Goal: Task Accomplishment & Management: Complete application form

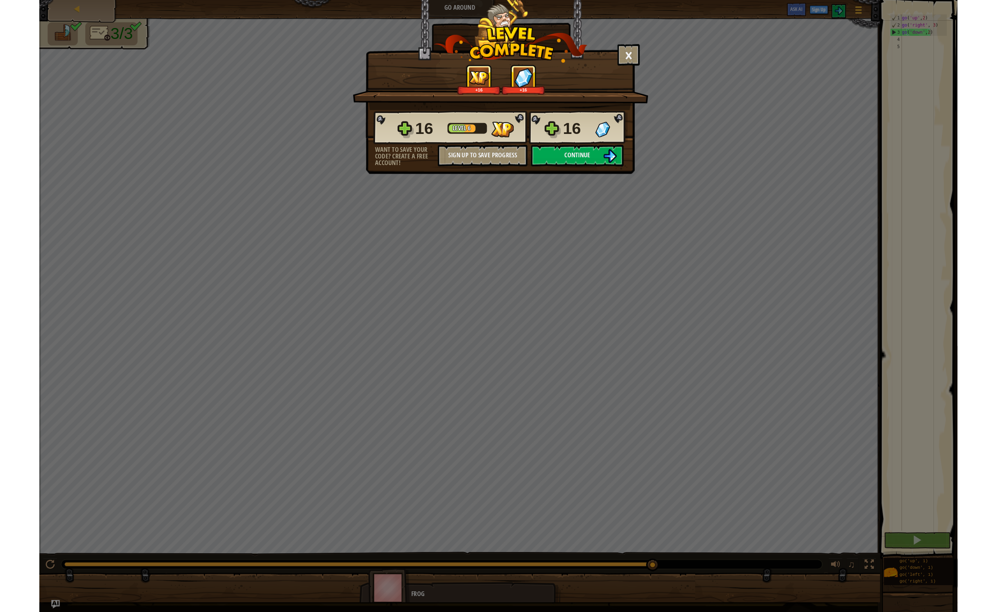
scroll to position [4, 2]
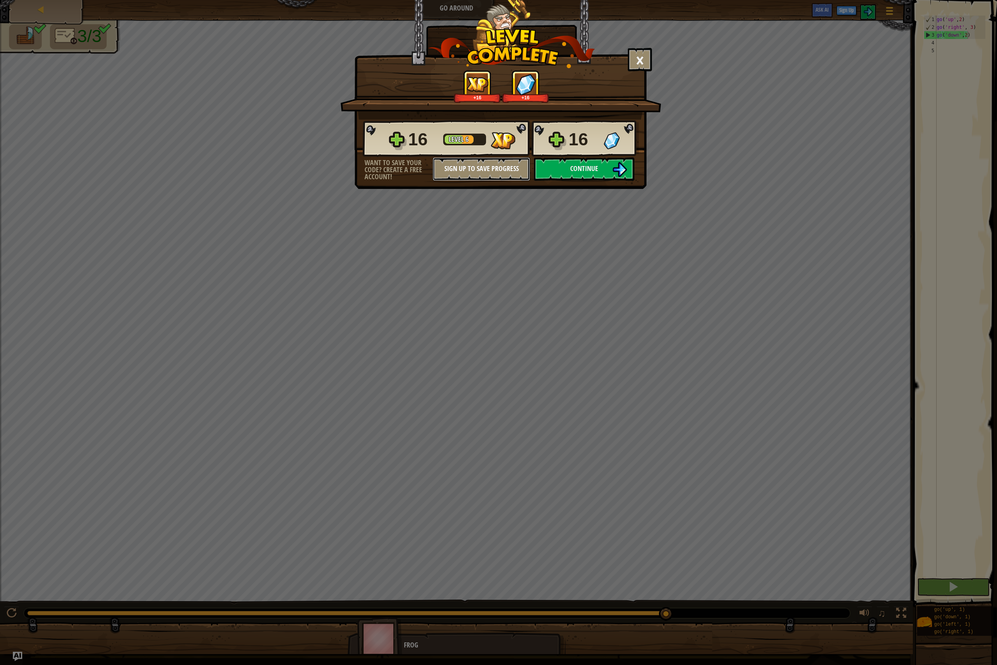
click at [475, 170] on button "Sign Up to Save Progress" at bounding box center [481, 168] width 97 height 23
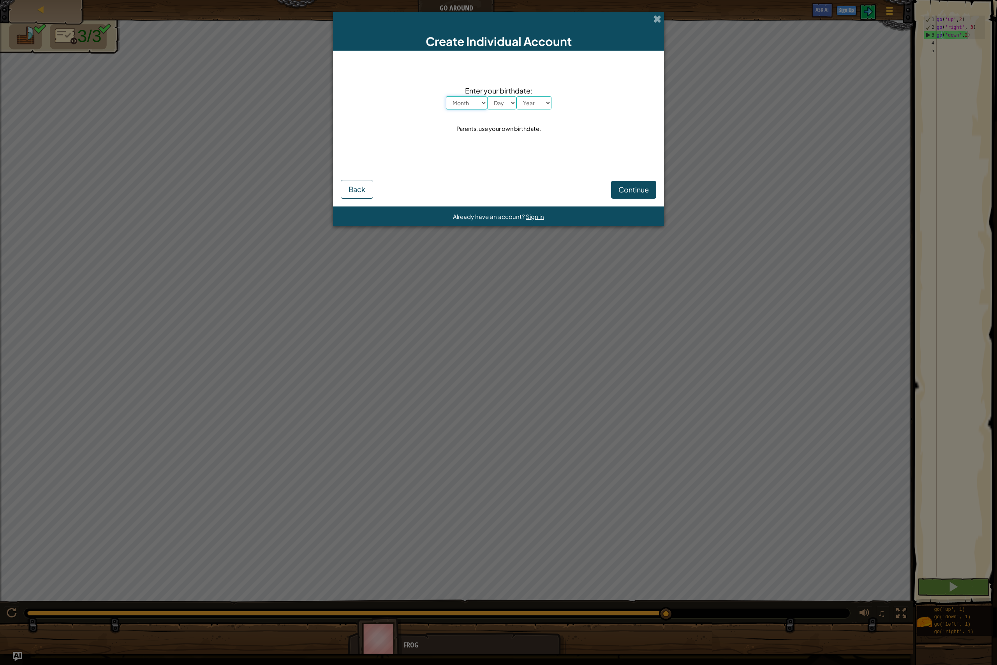
click at [473, 105] on select "Month January February March April May June July August September October Novem…" at bounding box center [466, 102] width 41 height 13
select select "2"
click at [446, 96] on select "Month January February March April May June July August September October Novem…" at bounding box center [466, 102] width 41 height 13
click at [504, 105] on select "Day 1 2 3 4 5 6 7 8 9 10 11 12 13 14 15 16 17 18 19 20 21 22 23 24 25 26 27 28 …" at bounding box center [501, 102] width 29 height 13
click at [487, 96] on select "Day 1 2 3 4 5 6 7 8 9 10 11 12 13 14 15 16 17 18 19 20 21 22 23 24 25 26 27 28 …" at bounding box center [501, 102] width 29 height 13
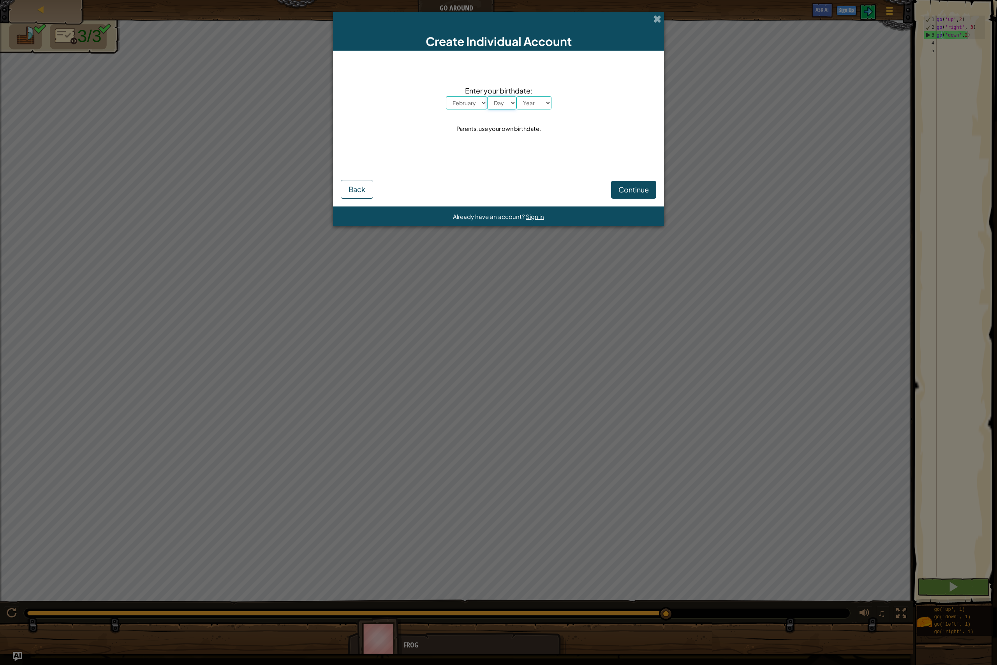
click at [502, 104] on select "Day 1 2 3 4 5 6 7 8 9 10 11 12 13 14 15 16 17 18 19 20 21 22 23 24 25 26 27 28 …" at bounding box center [501, 102] width 29 height 13
select select "1"
click at [487, 96] on select "Day 1 2 3 4 5 6 7 8 9 10 11 12 13 14 15 16 17 18 19 20 21 22 23 24 25 26 27 28 …" at bounding box center [501, 102] width 29 height 13
click at [526, 100] on select "Year [DATE] 2024 2023 2022 2021 2020 2019 2018 2017 2016 2015 2014 2013 2012 20…" at bounding box center [533, 102] width 35 height 13
select select "2016"
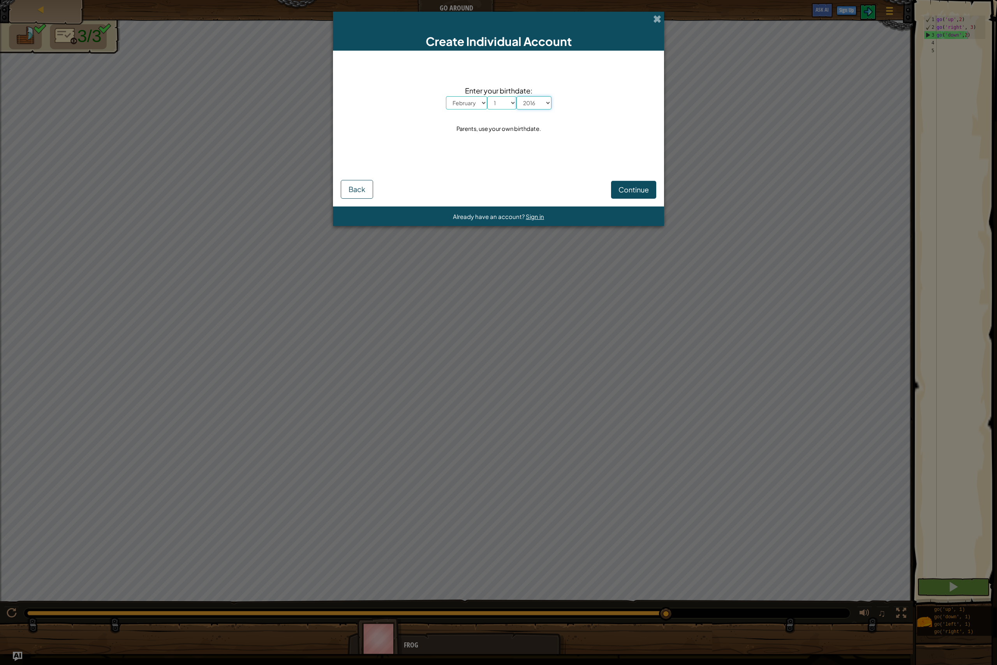
click at [516, 96] on select "Year [DATE] 2024 2023 2022 2021 2020 2019 2018 2017 2016 2015 2014 2013 2012 20…" at bounding box center [533, 102] width 35 height 13
click at [645, 186] on span "Continue" at bounding box center [633, 189] width 30 height 9
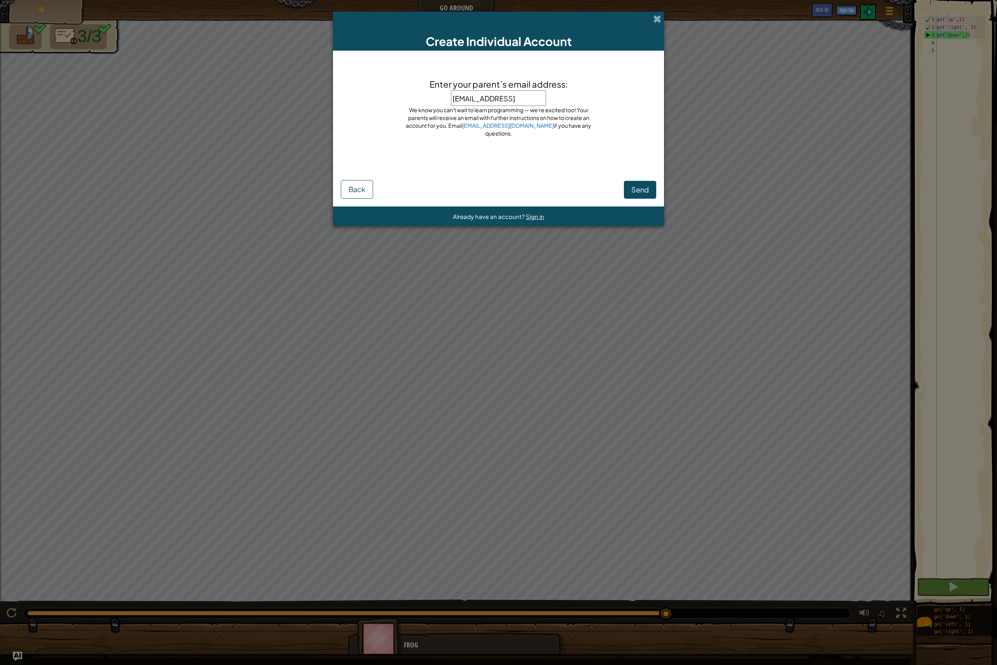
type input "[EMAIL_ADDRESS][DOMAIN_NAME]"
click button "Send" at bounding box center [640, 190] width 32 height 18
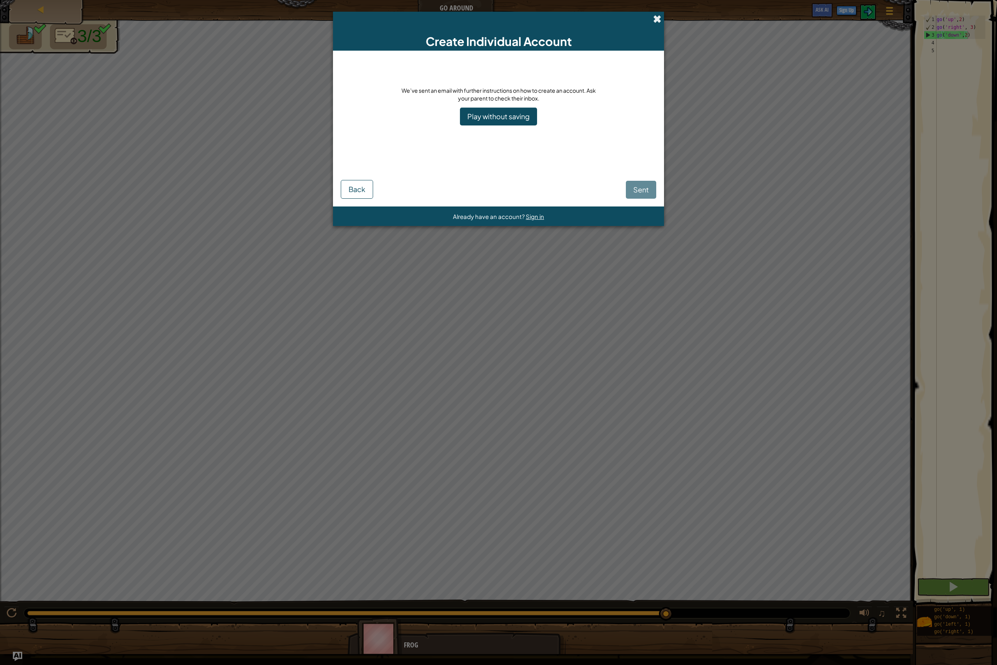
click at [657, 18] on span at bounding box center [657, 19] width 8 height 8
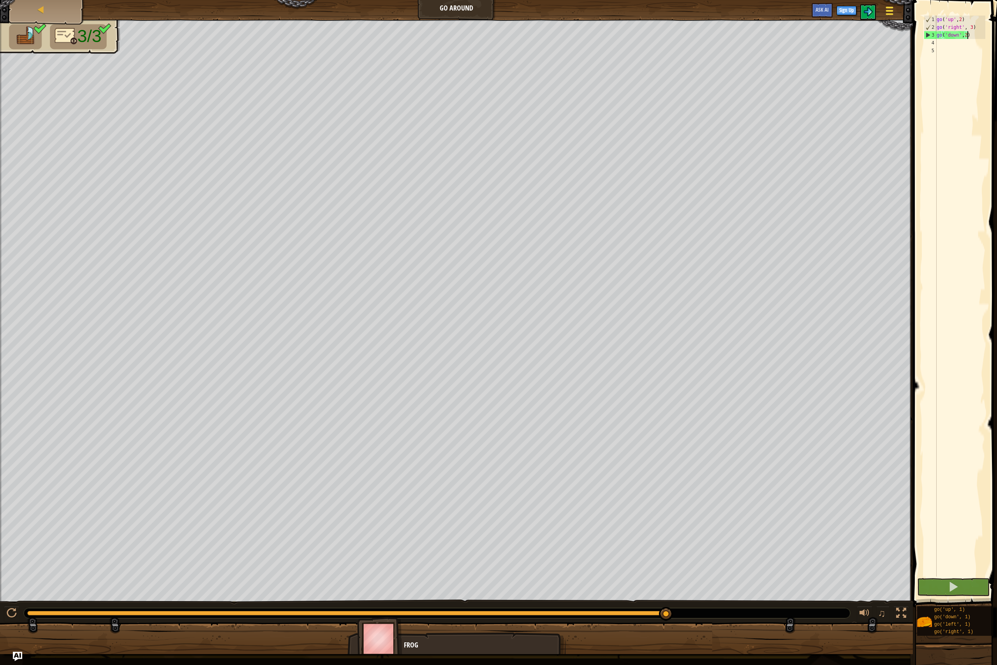
click at [894, 11] on button "Game Menu" at bounding box center [889, 12] width 21 height 19
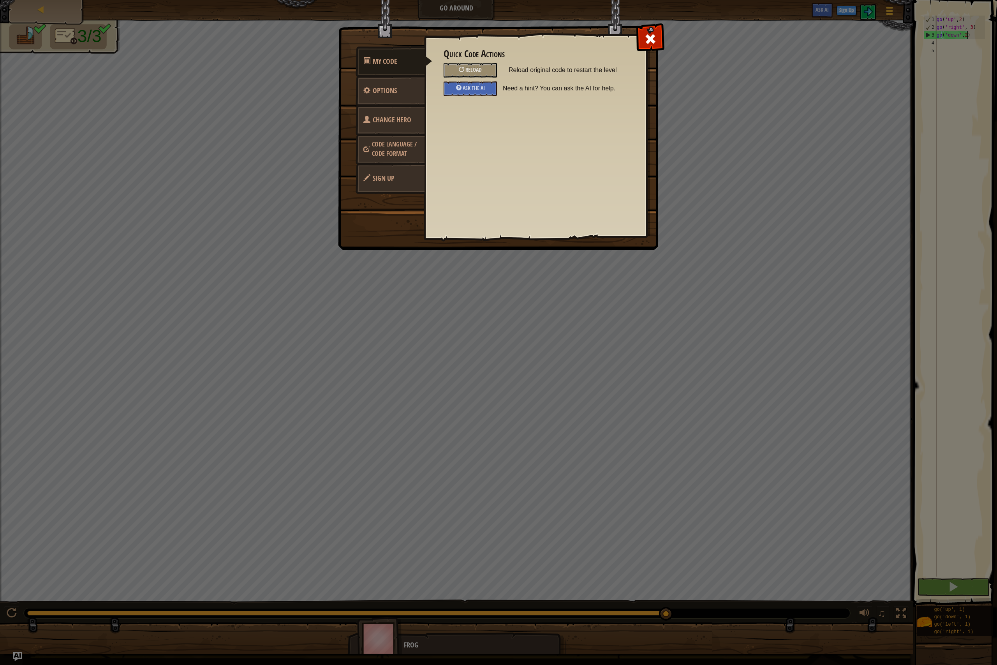
click at [385, 179] on span "Sign Up" at bounding box center [384, 178] width 22 height 10
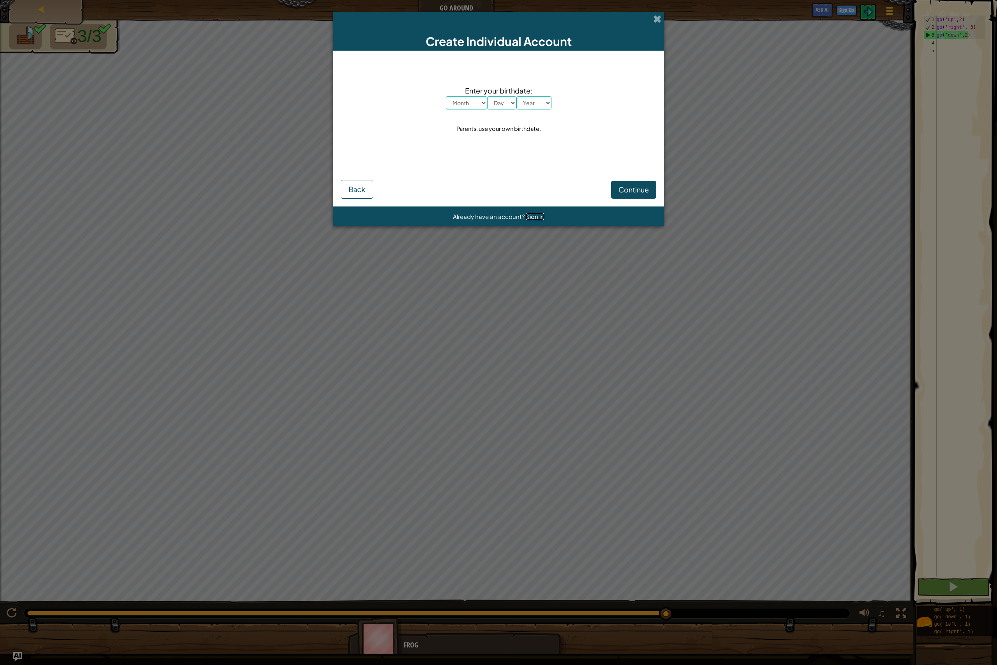
click at [527, 217] on span "Sign in" at bounding box center [535, 216] width 18 height 7
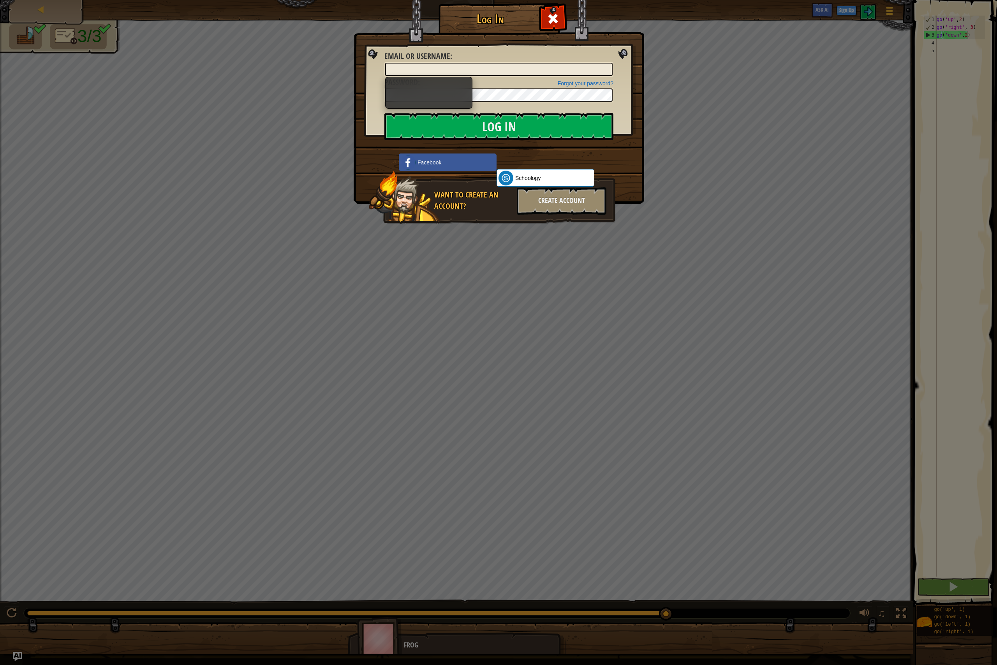
drag, startPoint x: 901, startPoint y: 609, endPoint x: 902, endPoint y: 616, distance: 7.8
click at [902, 609] on div "Log In Unknown Error Email or Username : Forgot your password? Password : Log I…" at bounding box center [498, 332] width 997 height 665
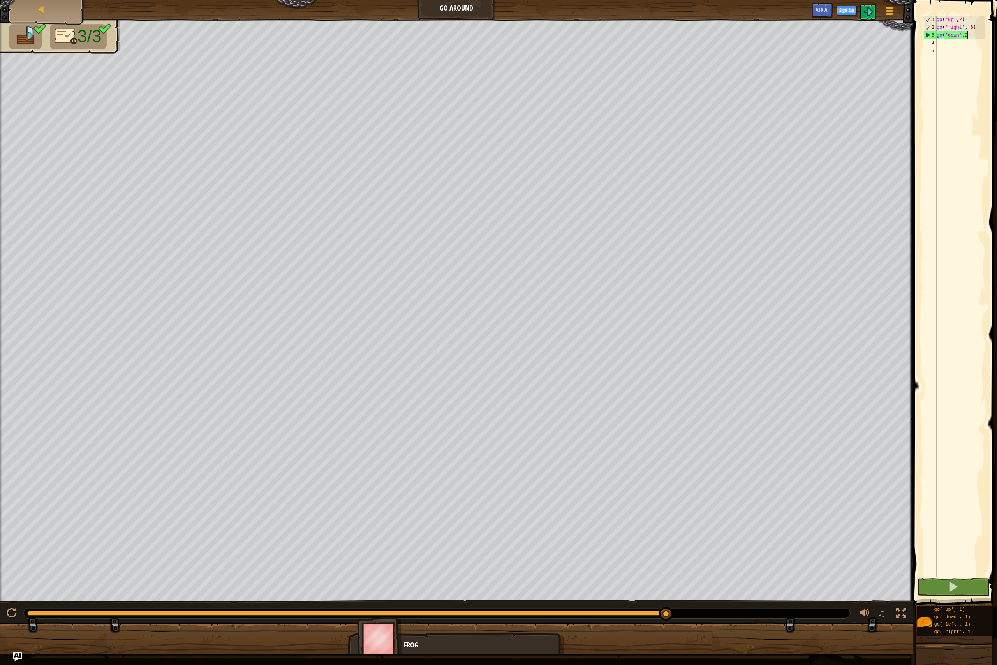
click at [901, 616] on div at bounding box center [901, 613] width 10 height 10
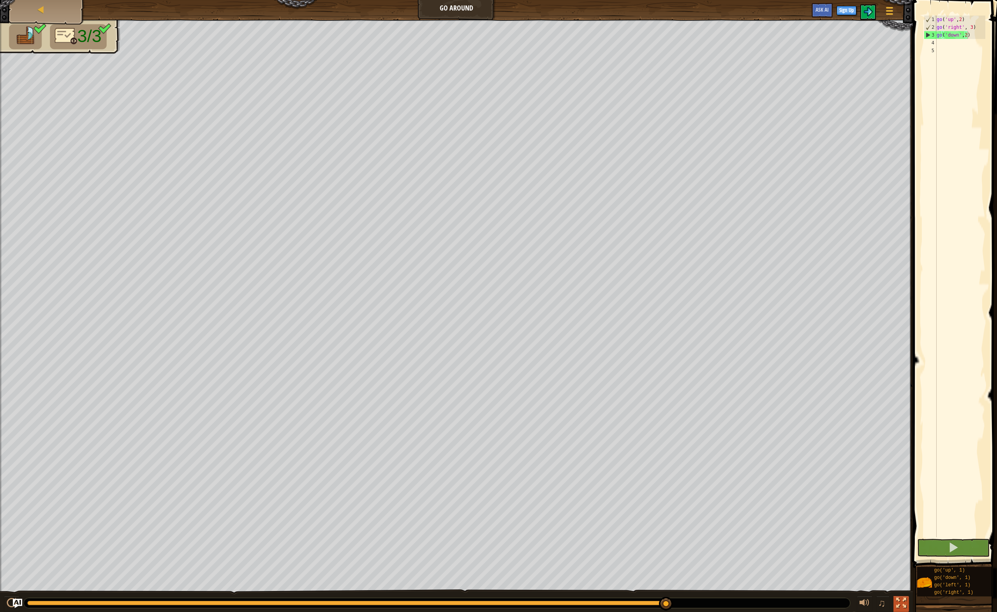
click at [902, 603] on div at bounding box center [901, 603] width 10 height 10
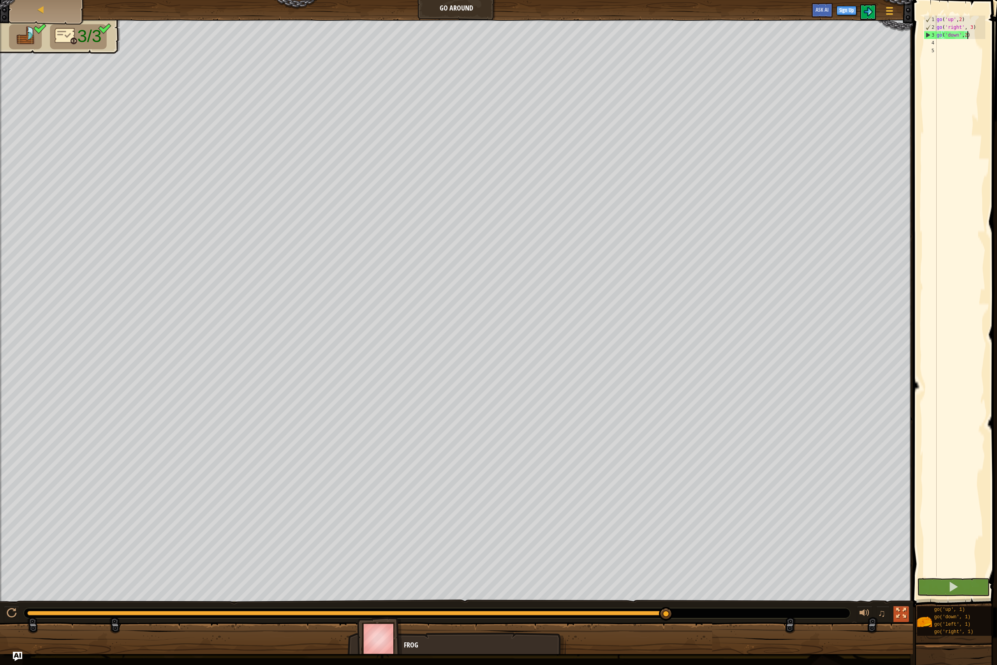
click at [899, 612] on div at bounding box center [901, 613] width 10 height 10
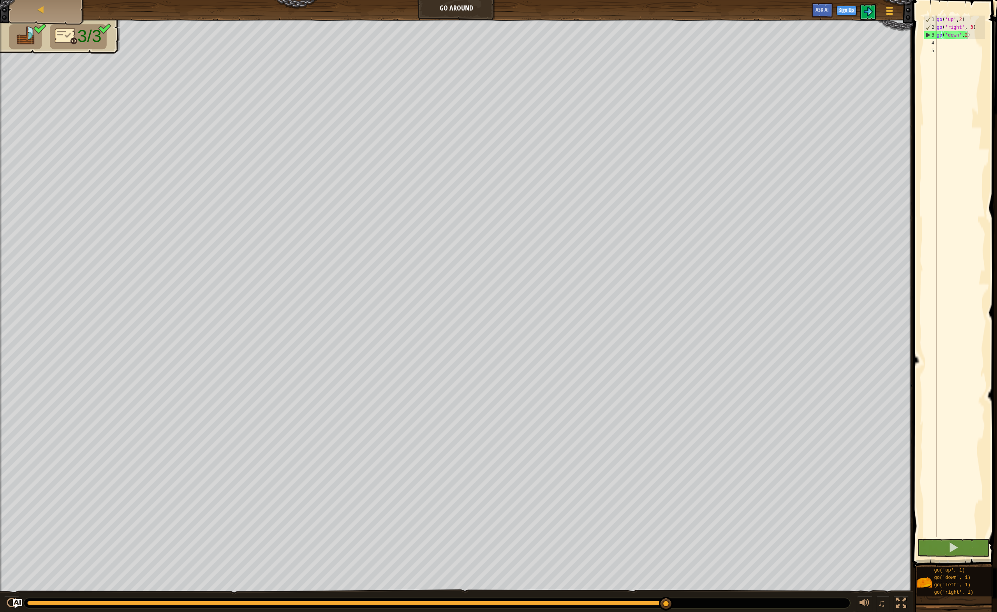
drag, startPoint x: 900, startPoint y: 601, endPoint x: 900, endPoint y: 635, distance: 33.9
click at [900, 601] on div at bounding box center [901, 603] width 10 height 10
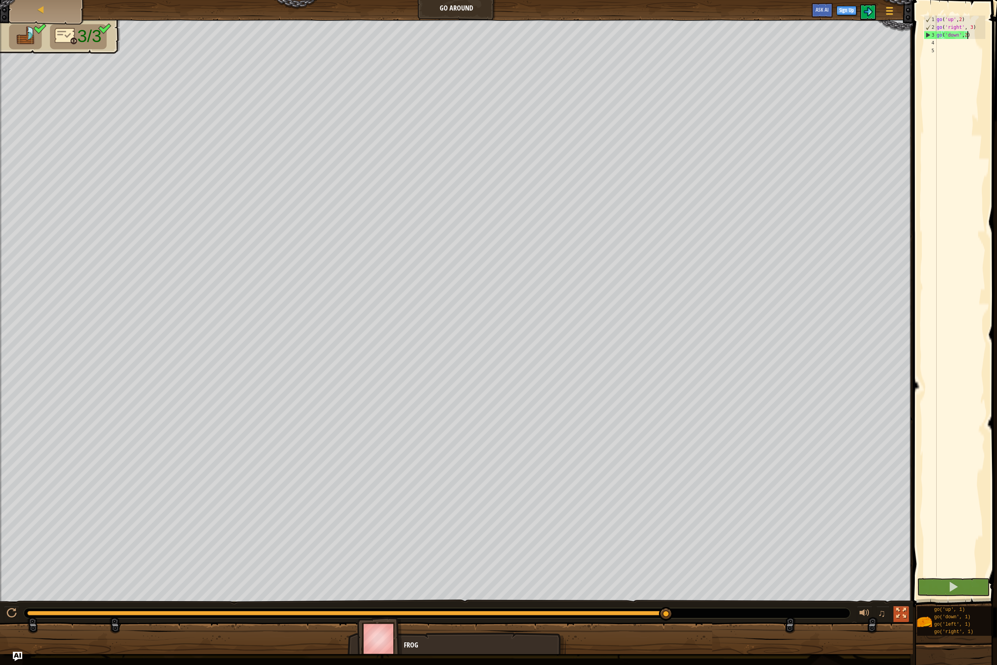
click at [902, 613] on div at bounding box center [901, 613] width 10 height 10
